Goal: Communication & Community: Answer question/provide support

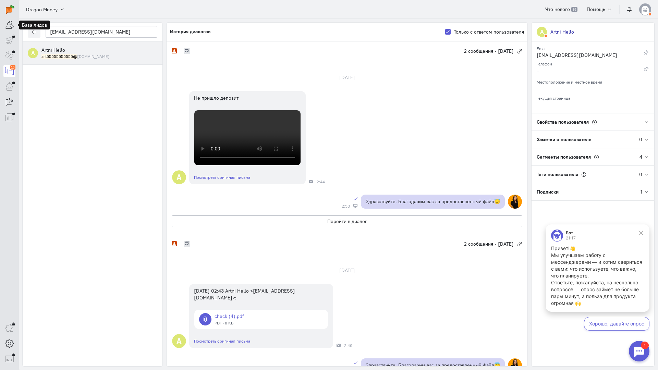
scroll to position [103, 0]
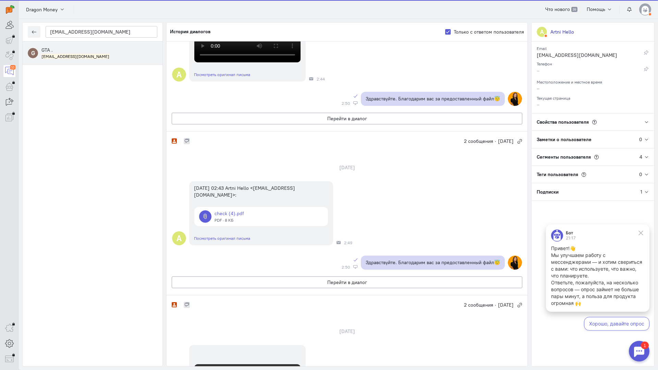
type input "[EMAIL_ADDRESS][DOMAIN_NAME]"
click at [85, 58] on div "[EMAIL_ADDRESS][DOMAIN_NAME]" at bounding box center [99, 56] width 116 height 6
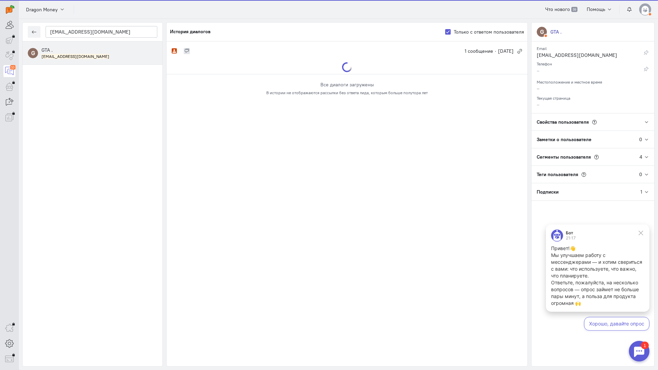
scroll to position [0, 0]
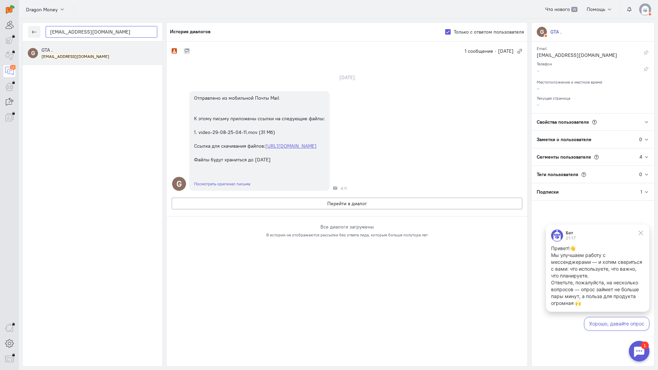
drag, startPoint x: 73, startPoint y: 30, endPoint x: 21, endPoint y: 26, distance: 52.2
click at [21, 26] on div "[EMAIL_ADDRESS][DOMAIN_NAME] G GTA . [EMAIL_ADDRESS][DOMAIN_NAME] Не назначен Н…" at bounding box center [338, 194] width 639 height 351
click at [35, 31] on icon "button" at bounding box center [34, 31] width 5 height 5
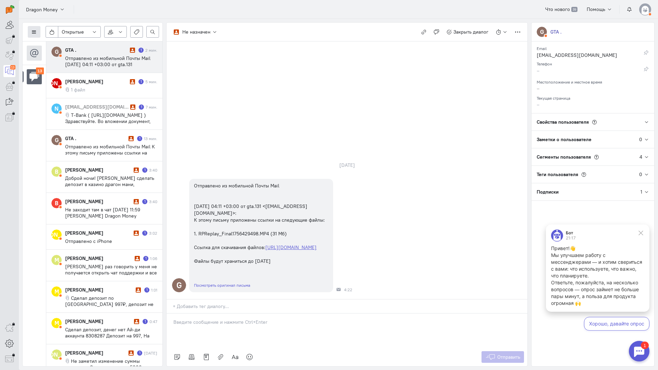
click at [35, 31] on icon at bounding box center [34, 31] width 5 height 5
click at [54, 46] on span "Список пользователей" at bounding box center [66, 46] width 51 height 6
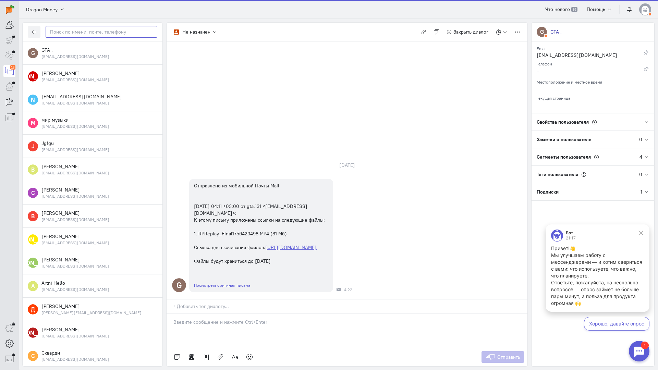
click at [91, 32] on input "text" at bounding box center [102, 32] width 112 height 12
paste input "[EMAIL_ADDRESS][DOMAIN_NAME]"
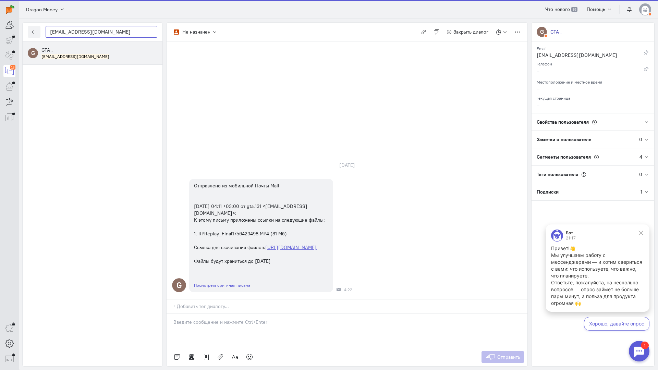
type input "[EMAIL_ADDRESS][DOMAIN_NAME]"
click at [87, 50] on div "GTA . [EMAIL_ADDRESS][DOMAIN_NAME]" at bounding box center [99, 53] width 116 height 13
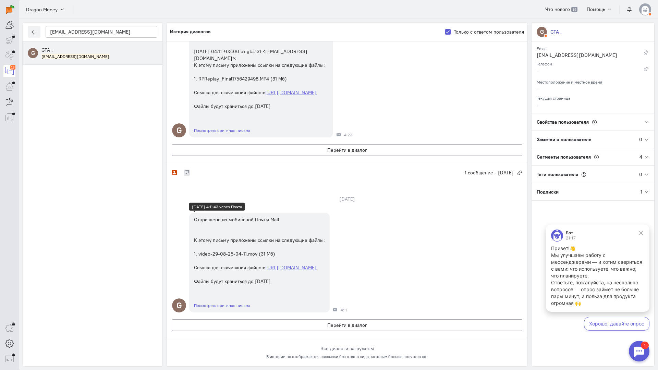
scroll to position [123, 0]
click at [349, 320] on button "Перейти в диалог" at bounding box center [347, 326] width 351 height 12
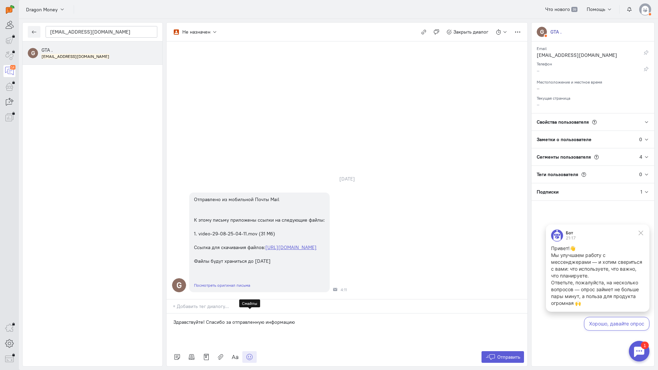
click at [253, 351] on link at bounding box center [249, 357] width 14 height 12
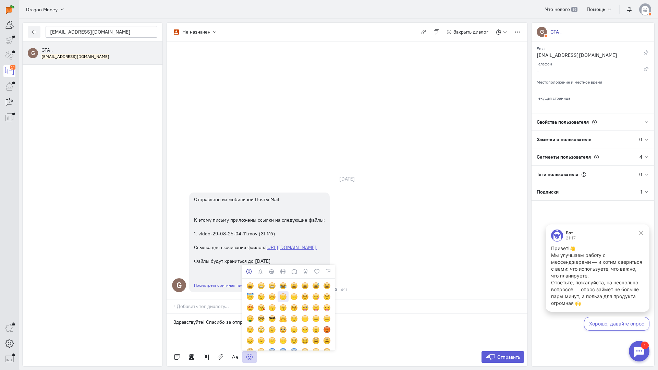
drag, startPoint x: 271, startPoint y: 255, endPoint x: 281, endPoint y: 260, distance: 11.4
click at [271, 293] on div at bounding box center [272, 297] width 8 height 8
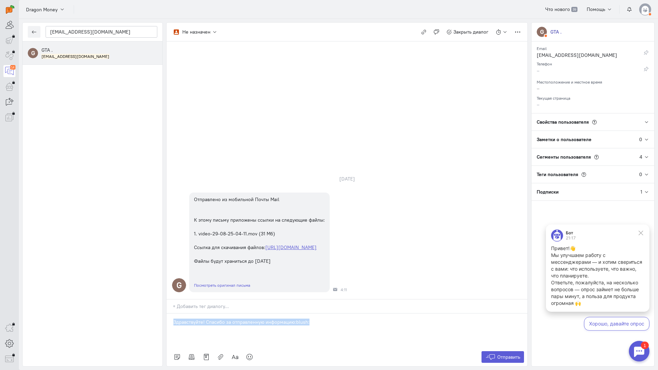
drag, startPoint x: 312, startPoint y: 280, endPoint x: 147, endPoint y: 277, distance: 165.0
click at [147, 277] on div "[EMAIL_ADDRESS][DOMAIN_NAME] G GTA . [EMAIL_ADDRESS][DOMAIN_NAME] Не назначен Н…" at bounding box center [338, 194] width 639 height 351
copy p "Здравствуйте! Спасибо за отправленную информацию:blush:"
click at [516, 354] on span "Отправить" at bounding box center [509, 357] width 23 height 6
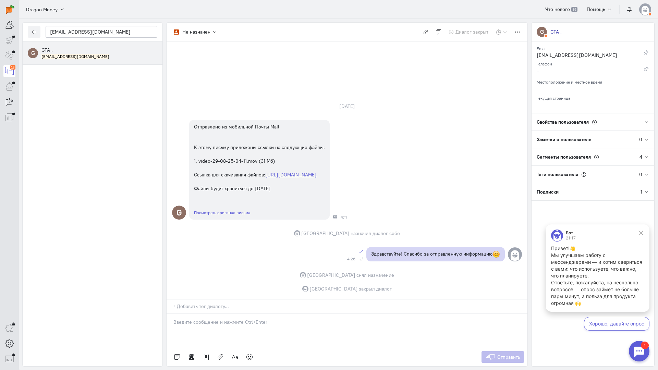
click at [83, 57] on div "[EMAIL_ADDRESS][DOMAIN_NAME]" at bounding box center [99, 56] width 116 height 6
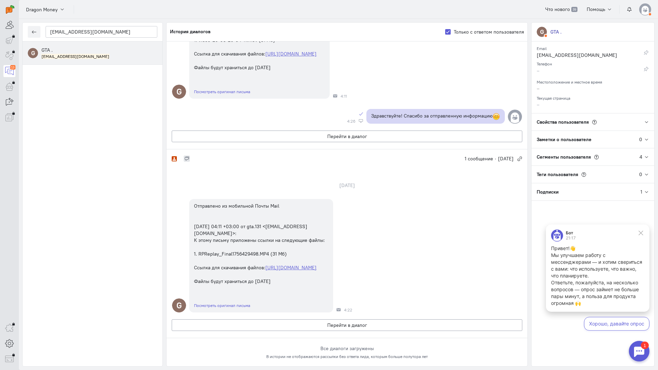
scroll to position [148, 0]
click at [338, 320] on button "Перейти в диалог" at bounding box center [347, 326] width 351 height 12
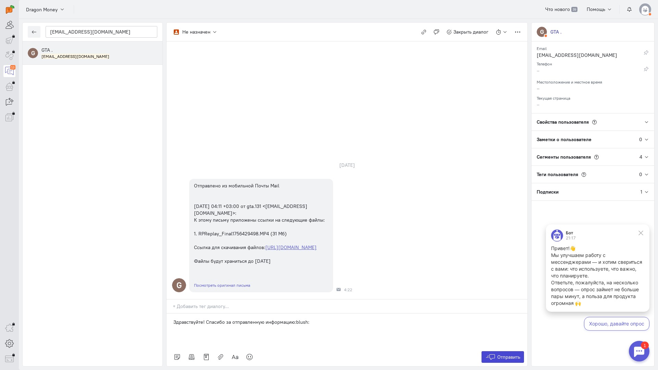
click at [517, 354] on span "Отправить" at bounding box center [509, 357] width 23 height 6
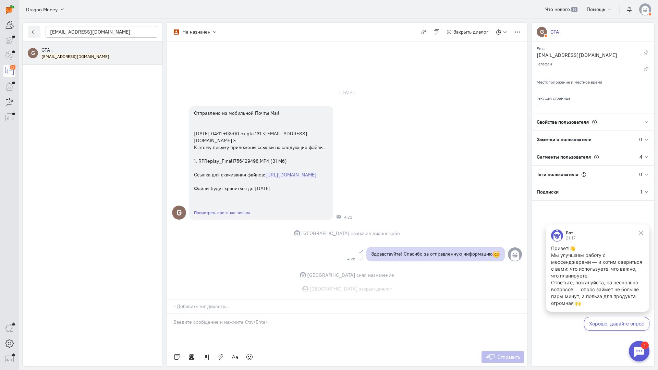
scroll to position [9, 0]
drag, startPoint x: 102, startPoint y: 29, endPoint x: 13, endPoint y: 30, distance: 88.8
click at [13, 30] on div "operator conversation-V1122-10000-3month 13" at bounding box center [329, 185] width 658 height 370
paste input "aian.14rus@gmai"
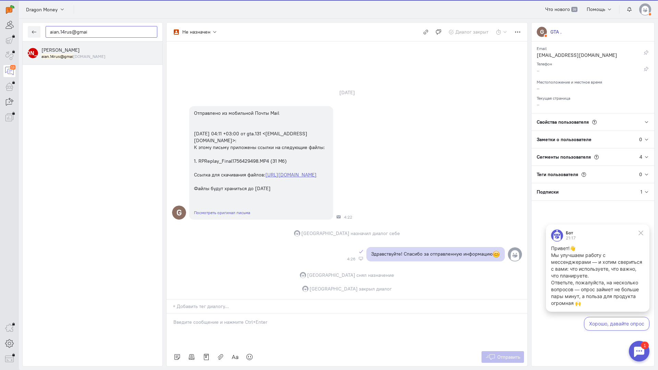
type input "aian.14rus@gmai"
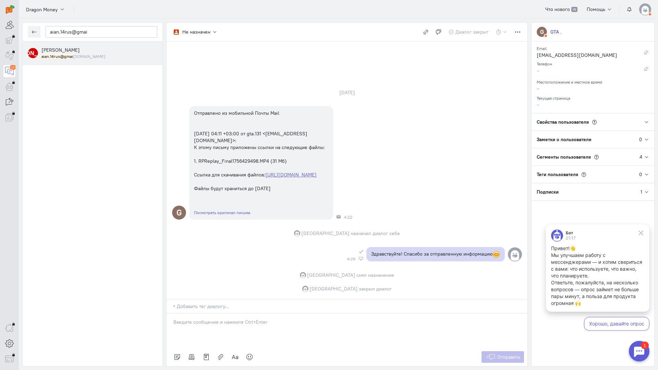
click at [89, 53] on div "[PERSON_NAME] aian.14rus@gmai [DOMAIN_NAME]" at bounding box center [99, 53] width 116 height 13
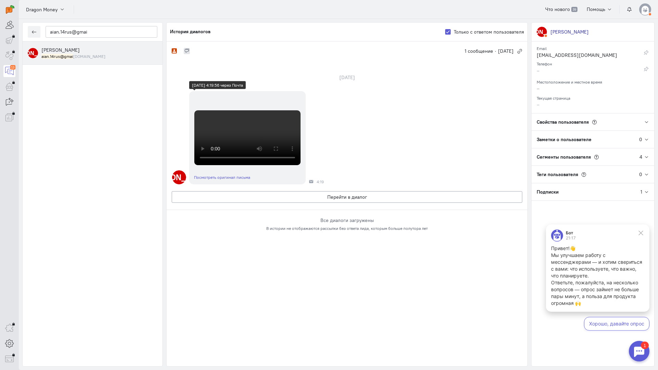
scroll to position [158, 0]
click at [307, 203] on button "Перейти в диалог" at bounding box center [347, 197] width 351 height 12
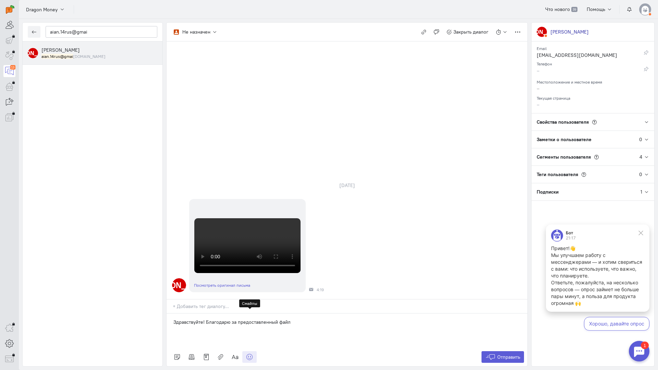
click at [252, 354] on icon at bounding box center [249, 357] width 7 height 7
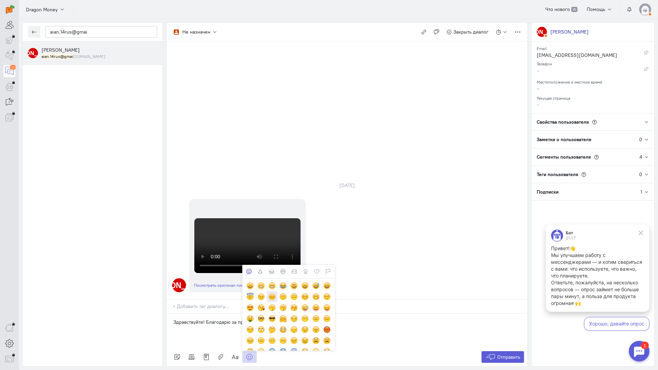
click at [268, 293] on div at bounding box center [272, 297] width 8 height 8
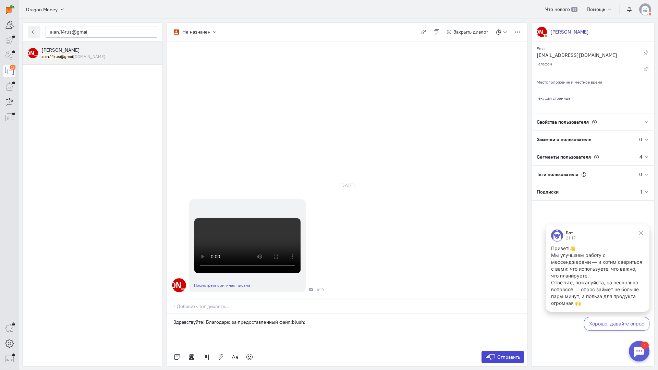
click at [502, 354] on span "Отправить" at bounding box center [509, 357] width 23 height 6
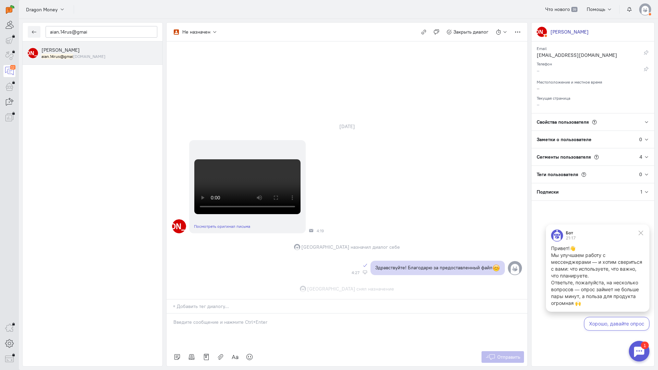
scroll to position [225, 0]
